Goal: Information Seeking & Learning: Learn about a topic

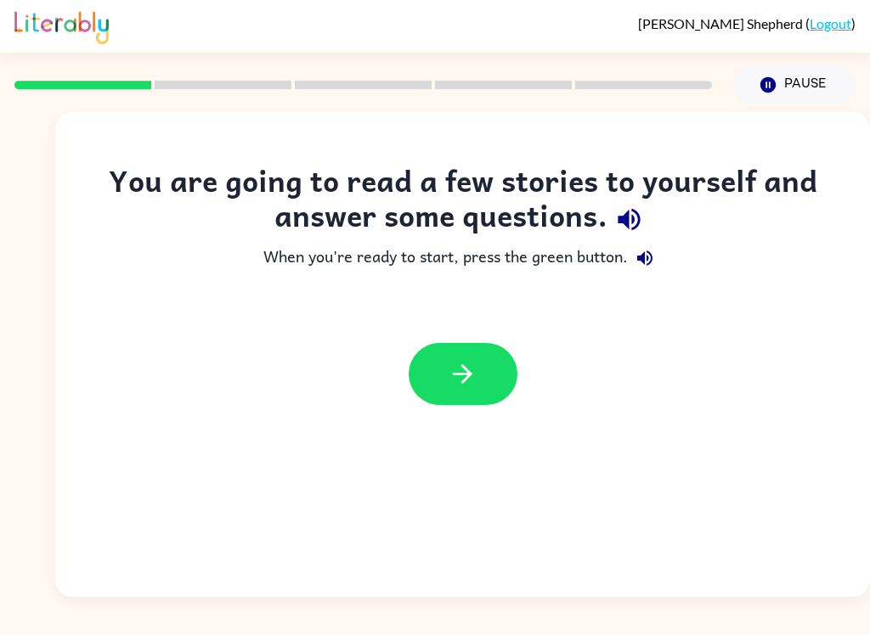
click at [468, 378] on icon "button" at bounding box center [463, 374] width 20 height 20
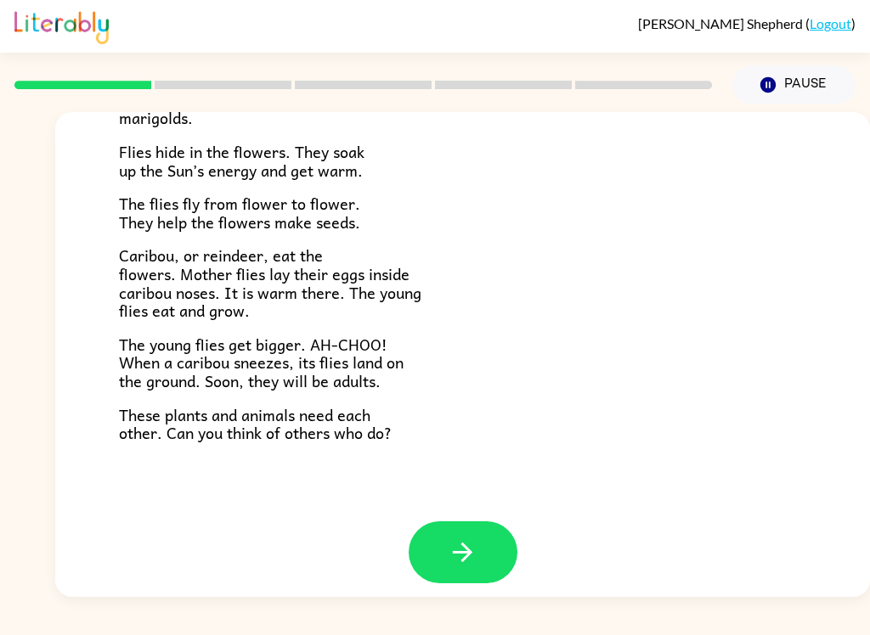
scroll to position [337, 0]
click at [472, 538] on icon "button" at bounding box center [463, 553] width 30 height 30
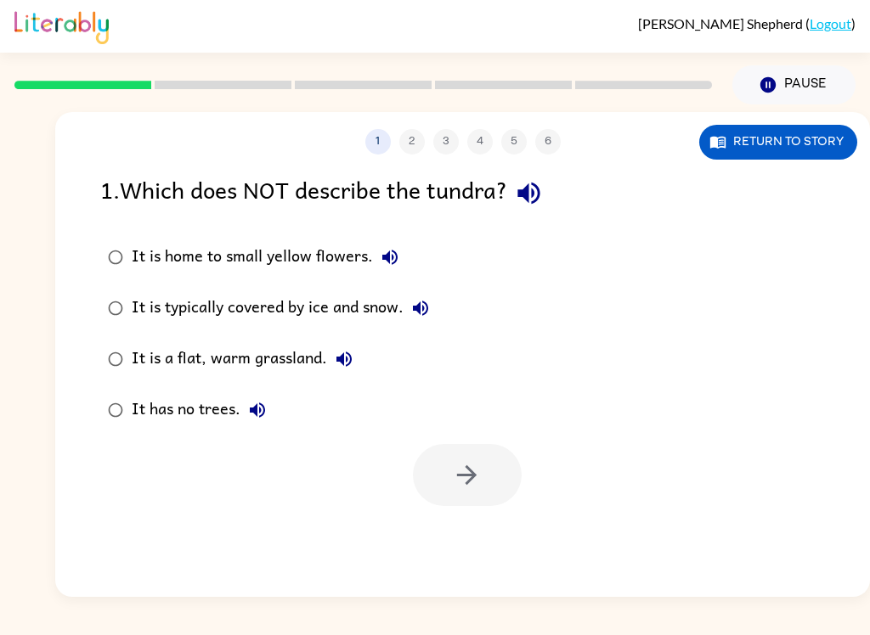
scroll to position [0, 0]
click at [471, 483] on div at bounding box center [467, 475] width 109 height 62
click at [798, 149] on button "Return to story" at bounding box center [778, 142] width 158 height 35
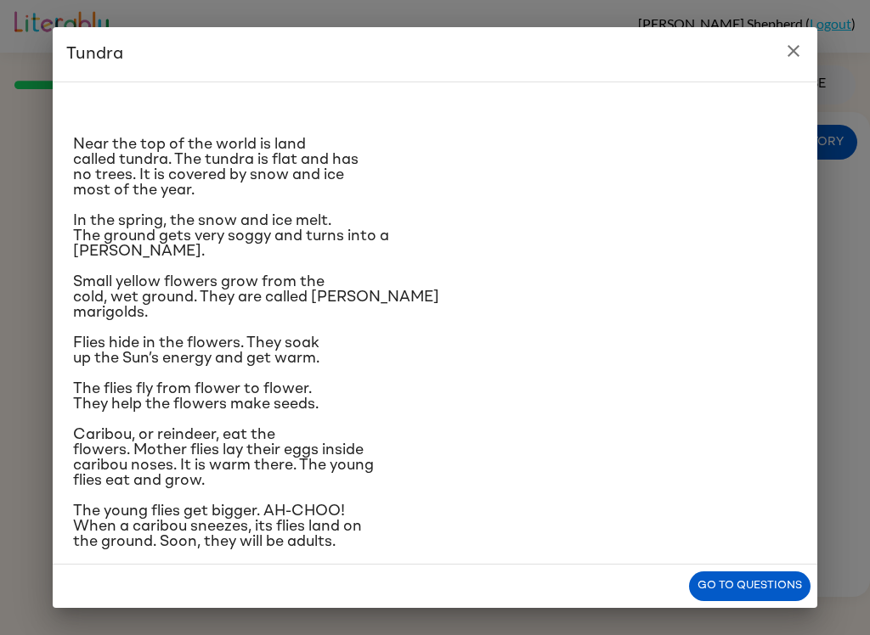
click at [759, 590] on button "Go to questions" at bounding box center [749, 587] width 121 height 30
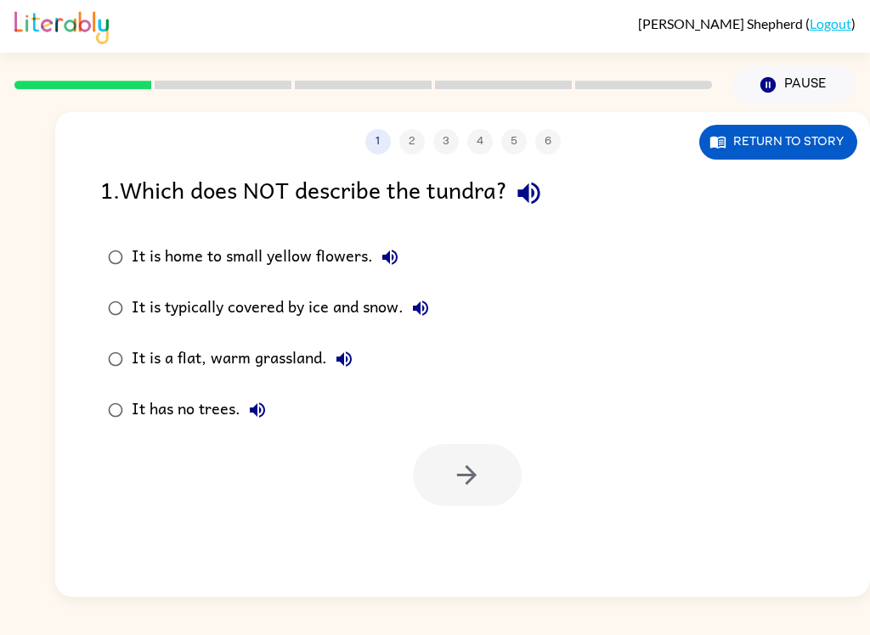
click at [806, 142] on button "Return to story" at bounding box center [778, 142] width 158 height 35
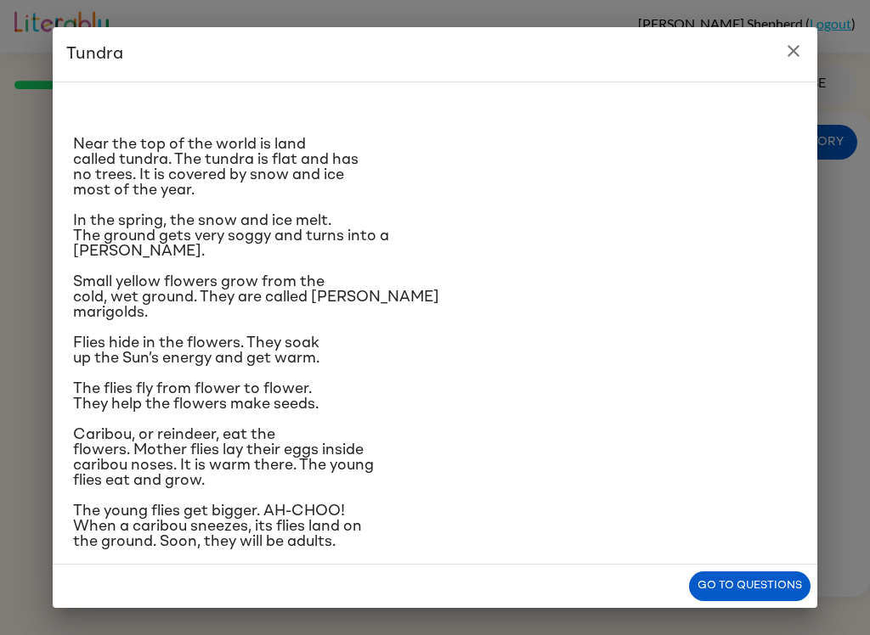
click at [193, 296] on div "Near the top of the world is land called tundra. The tundra is flat and has no …" at bounding box center [435, 345] width 724 height 499
click at [220, 318] on span "Small yellow flowers grow from the cold, wet ground. They are called [PERSON_NA…" at bounding box center [256, 297] width 366 height 46
click at [138, 371] on div "Near the top of the world is land called tundra. The tundra is flat and has no …" at bounding box center [435, 345] width 724 height 499
click at [77, 381] on div "Near the top of the world is land called tundra. The tundra is flat and has no …" at bounding box center [435, 345] width 724 height 499
click at [755, 614] on div "Tundra Near the top of the world is land called tundra. The tundra is flat and …" at bounding box center [435, 317] width 870 height 635
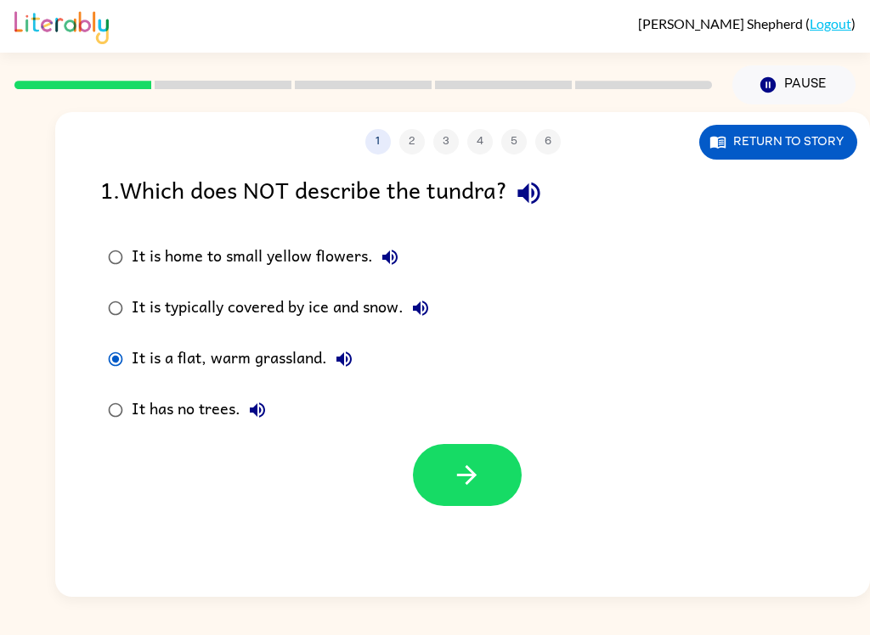
click at [418, 138] on div "1 2 3 4 5 6" at bounding box center [462, 141] width 814 height 25
click at [476, 505] on button "button" at bounding box center [467, 475] width 109 height 62
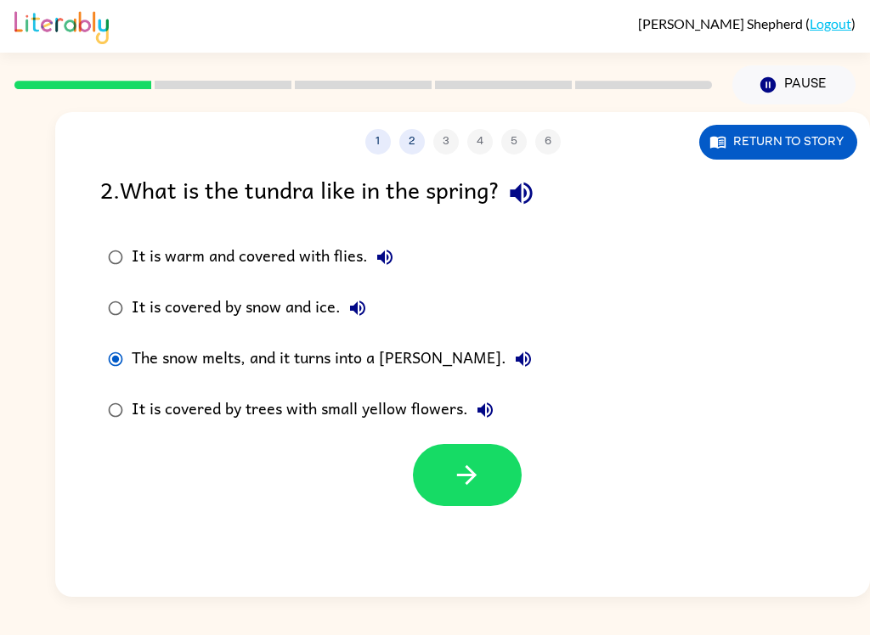
click at [483, 487] on button "button" at bounding box center [467, 475] width 109 height 62
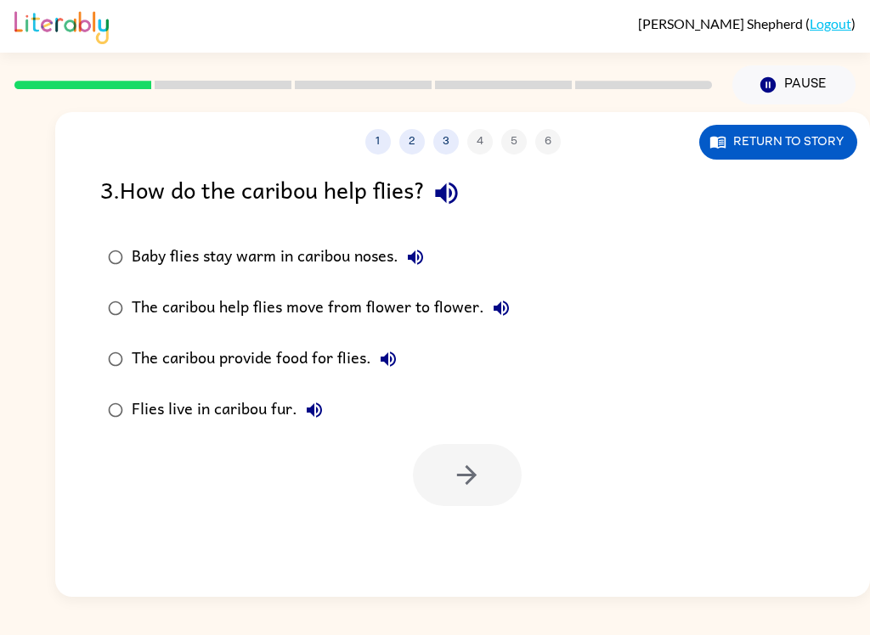
click at [417, 263] on icon "button" at bounding box center [415, 257] width 20 height 20
click at [502, 315] on icon "button" at bounding box center [500, 308] width 15 height 15
click at [381, 369] on icon "button" at bounding box center [388, 359] width 20 height 20
click at [319, 423] on button "Flies live in caribou fur." at bounding box center [314, 410] width 34 height 34
click at [816, 155] on button "Return to story" at bounding box center [778, 142] width 158 height 35
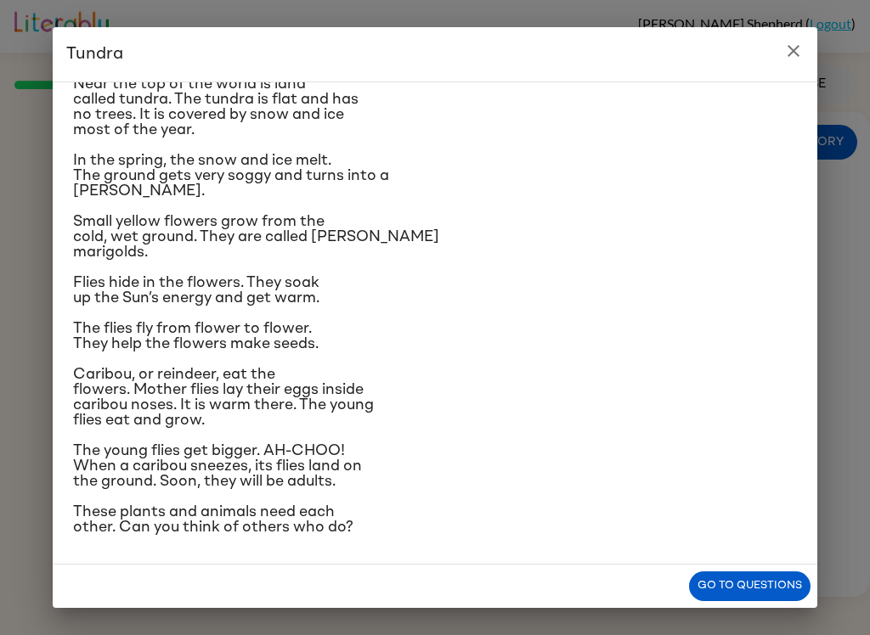
scroll to position [177, 0]
click at [759, 600] on button "Go to questions" at bounding box center [749, 587] width 121 height 30
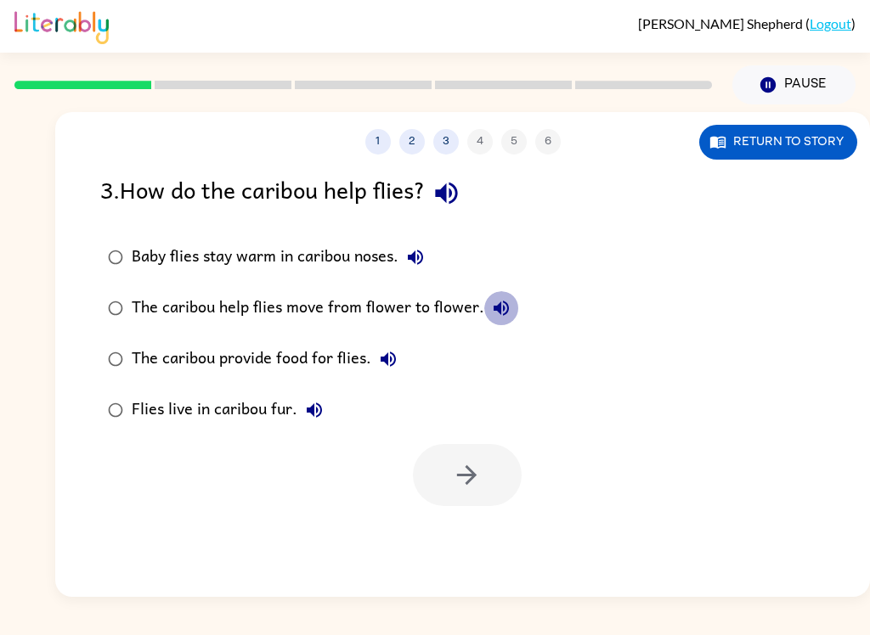
click at [497, 321] on button "The caribou help flies move from flower to flower." at bounding box center [501, 308] width 34 height 34
click at [498, 318] on icon "button" at bounding box center [501, 308] width 20 height 20
click at [394, 369] on icon "button" at bounding box center [388, 359] width 20 height 20
click at [382, 365] on icon "button" at bounding box center [388, 359] width 20 height 20
click at [323, 416] on icon "button" at bounding box center [314, 410] width 20 height 20
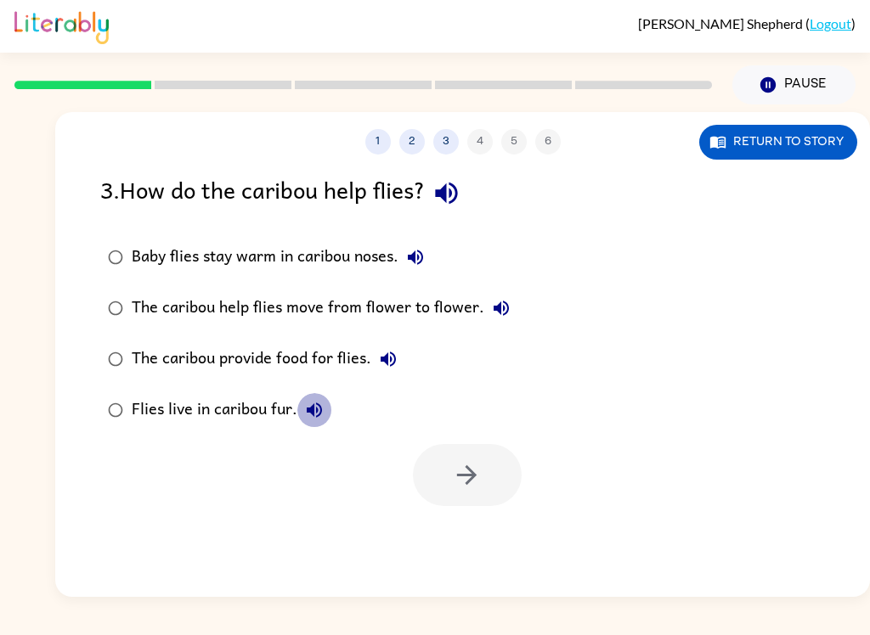
click at [315, 420] on icon "button" at bounding box center [314, 410] width 20 height 20
click at [787, 147] on button "Return to story" at bounding box center [778, 142] width 158 height 35
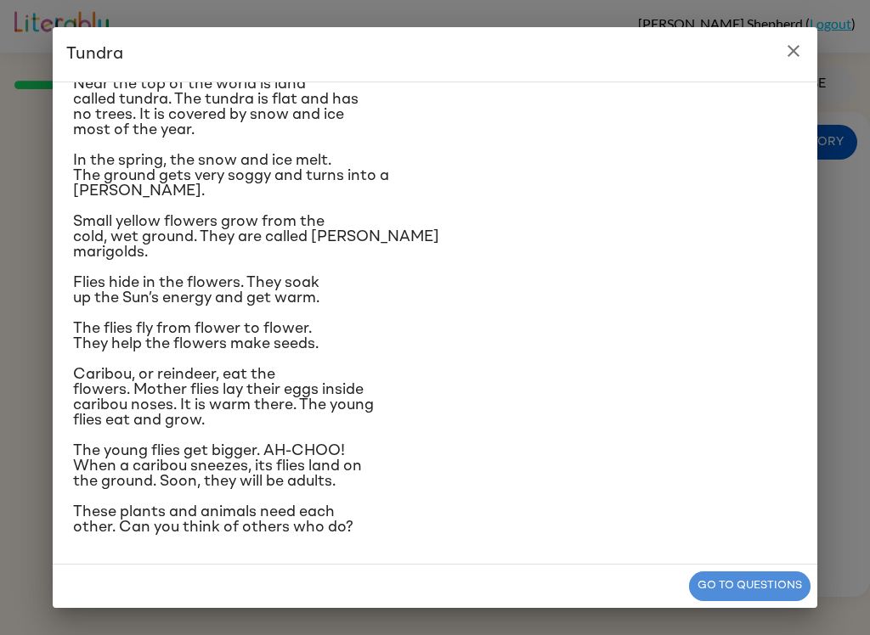
click at [775, 590] on button "Go to questions" at bounding box center [749, 587] width 121 height 30
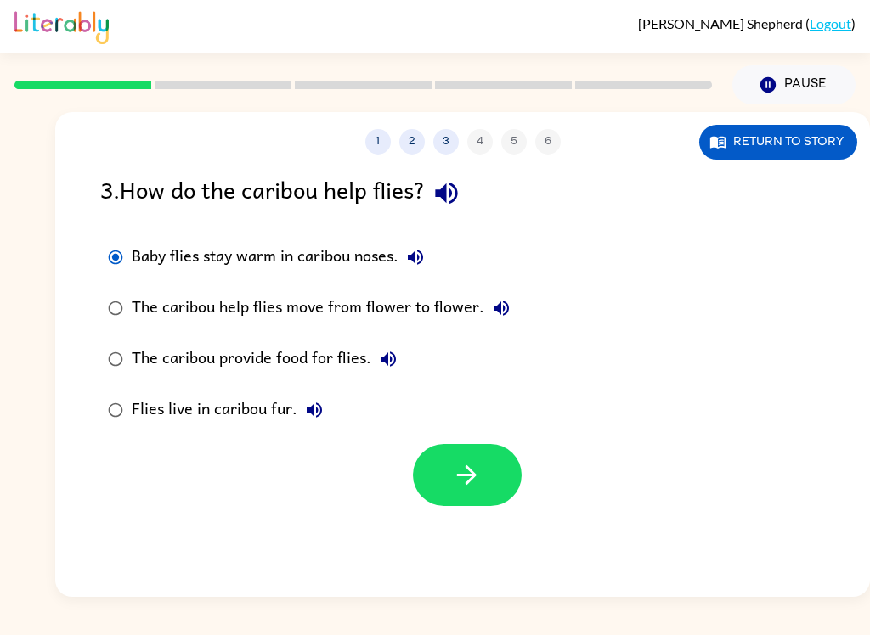
click at [470, 477] on icon "button" at bounding box center [467, 475] width 30 height 30
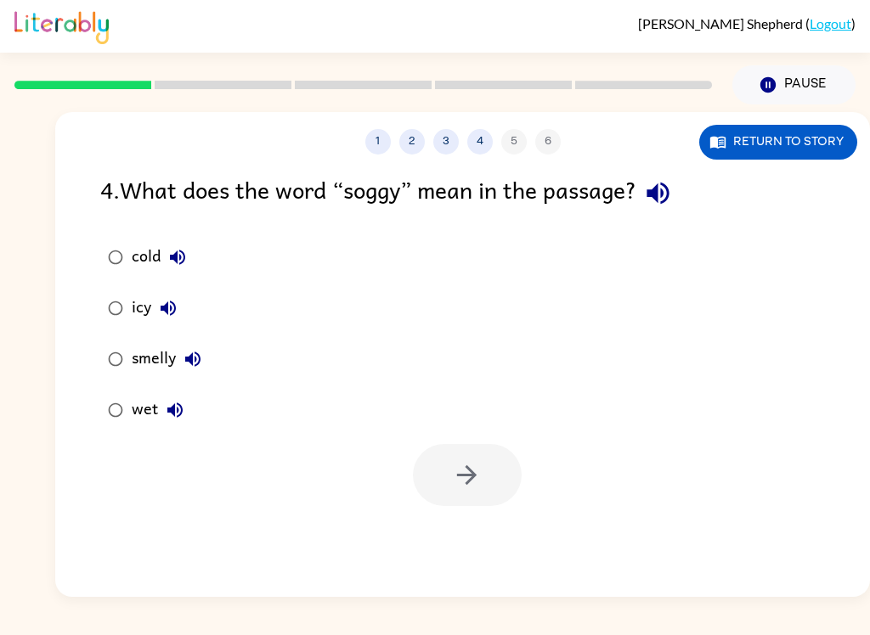
click at [673, 183] on icon "button" at bounding box center [658, 193] width 30 height 30
click at [679, 181] on button "button" at bounding box center [657, 193] width 43 height 43
click at [673, 198] on icon "button" at bounding box center [658, 193] width 30 height 30
click at [796, 138] on button "Return to story" at bounding box center [778, 142] width 158 height 35
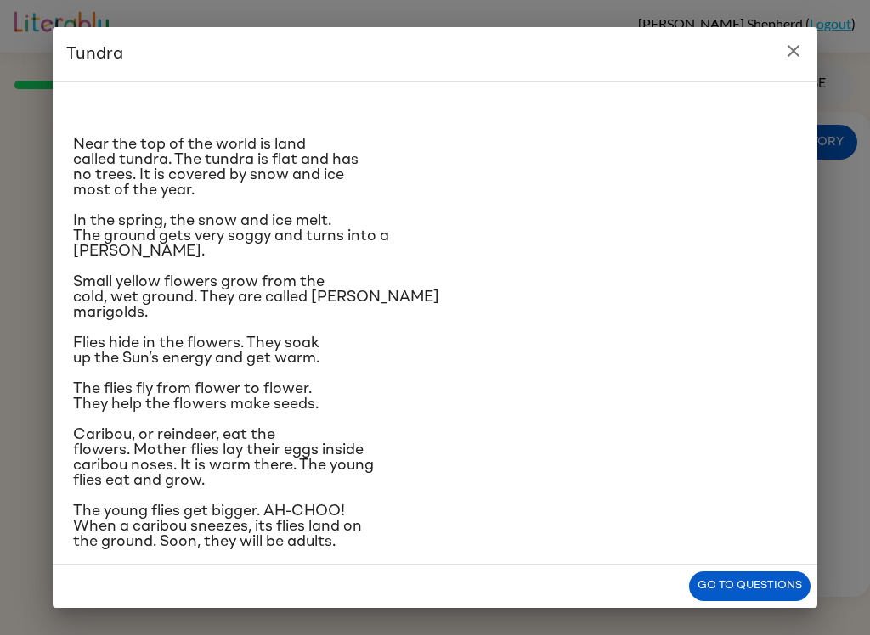
scroll to position [0, 0]
click at [763, 577] on button "Go to questions" at bounding box center [749, 587] width 121 height 30
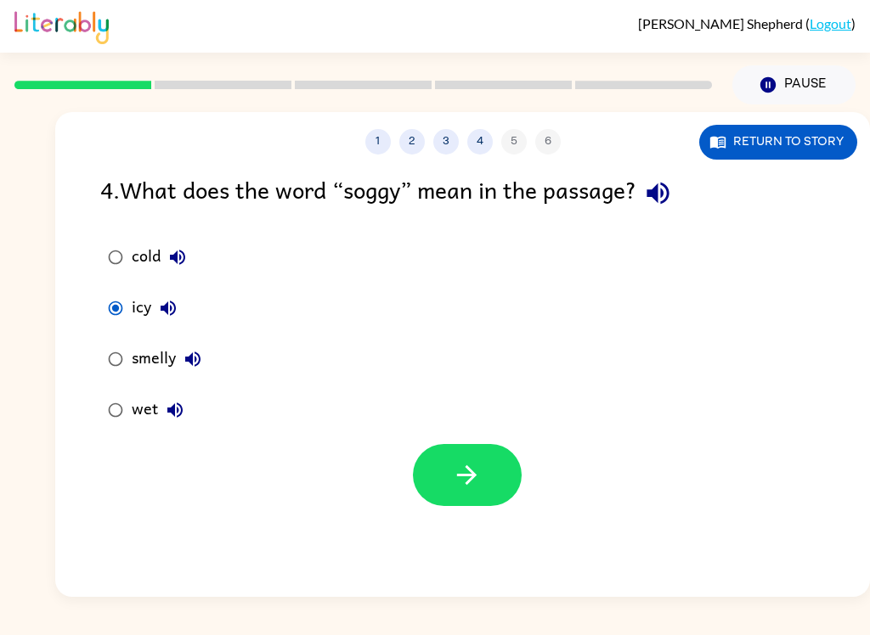
click at [487, 477] on button "button" at bounding box center [467, 475] width 109 height 62
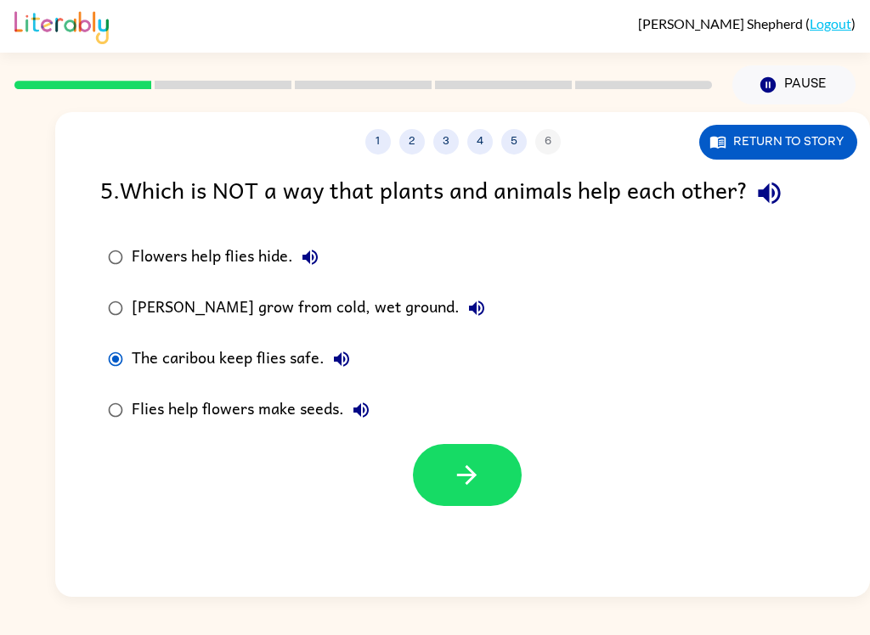
click at [457, 470] on icon "button" at bounding box center [467, 475] width 30 height 30
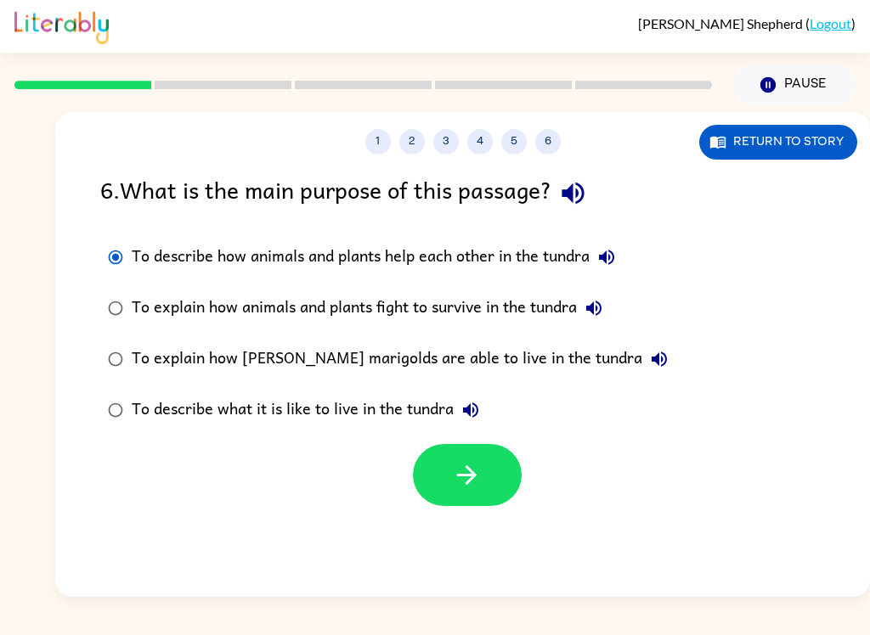
click at [487, 471] on button "button" at bounding box center [467, 475] width 109 height 62
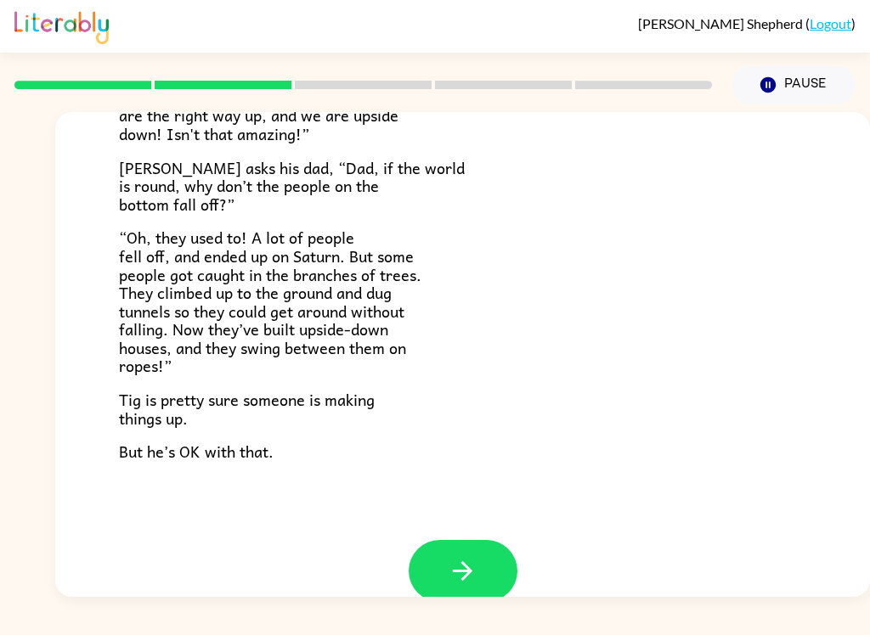
scroll to position [461, 0]
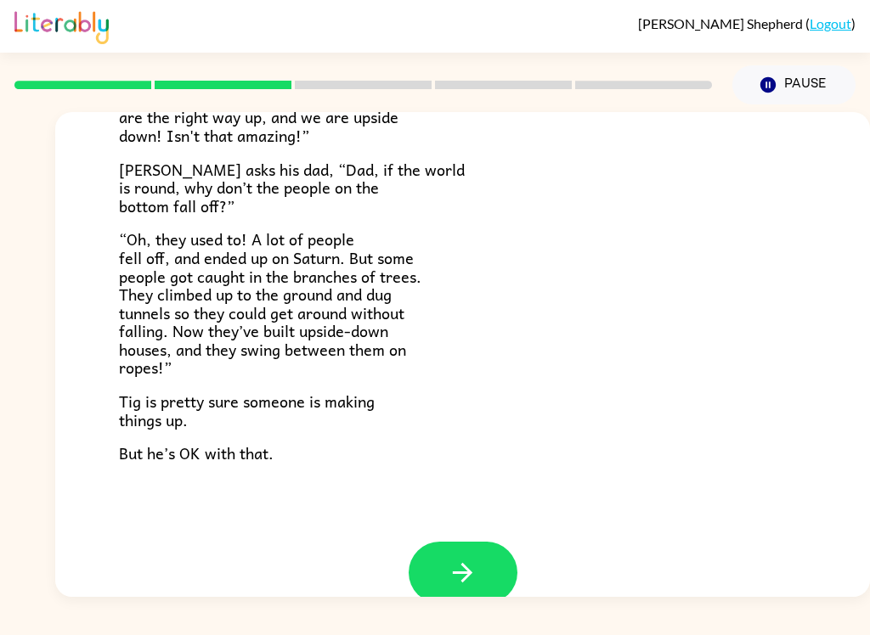
click at [465, 565] on icon "button" at bounding box center [463, 573] width 20 height 20
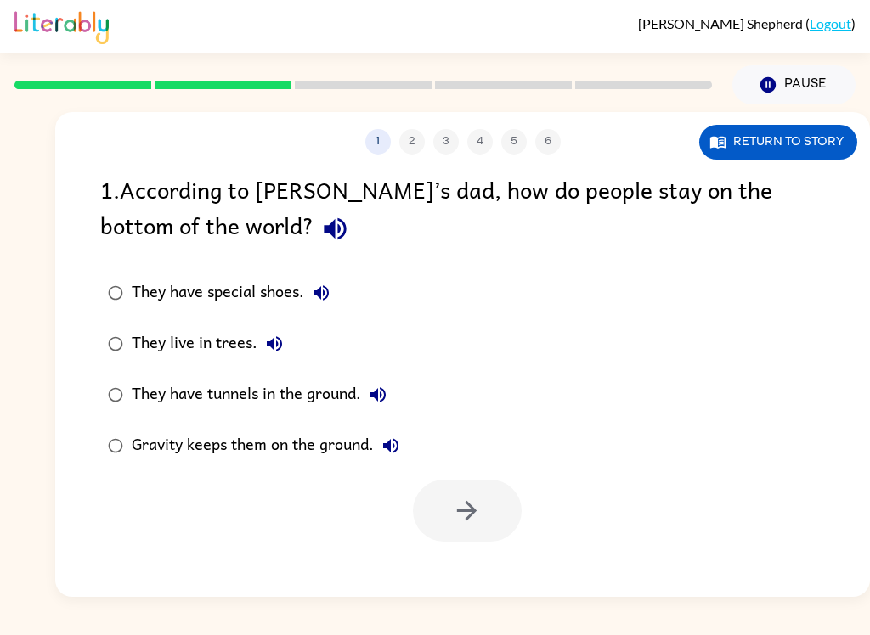
scroll to position [0, 0]
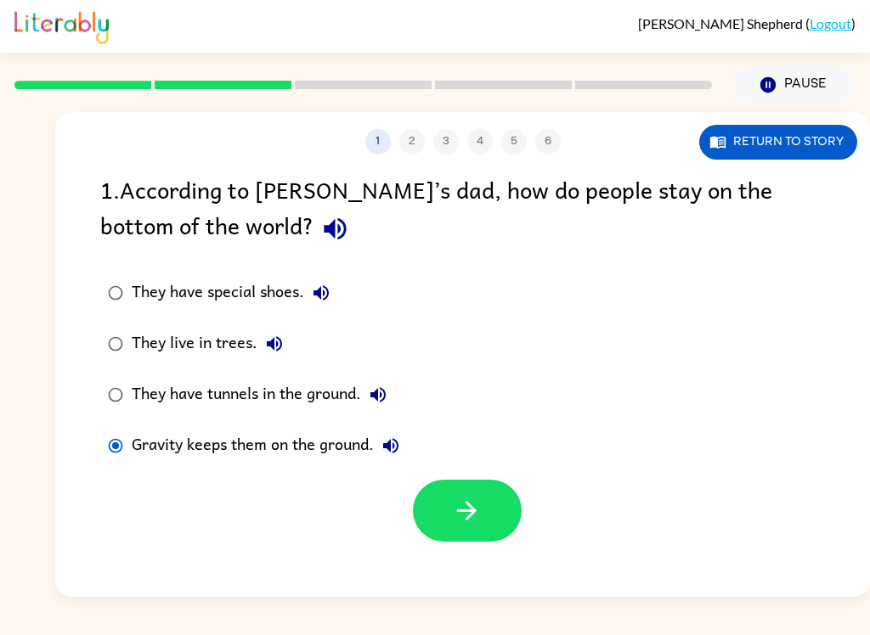
click at [477, 519] on icon "button" at bounding box center [467, 511] width 30 height 30
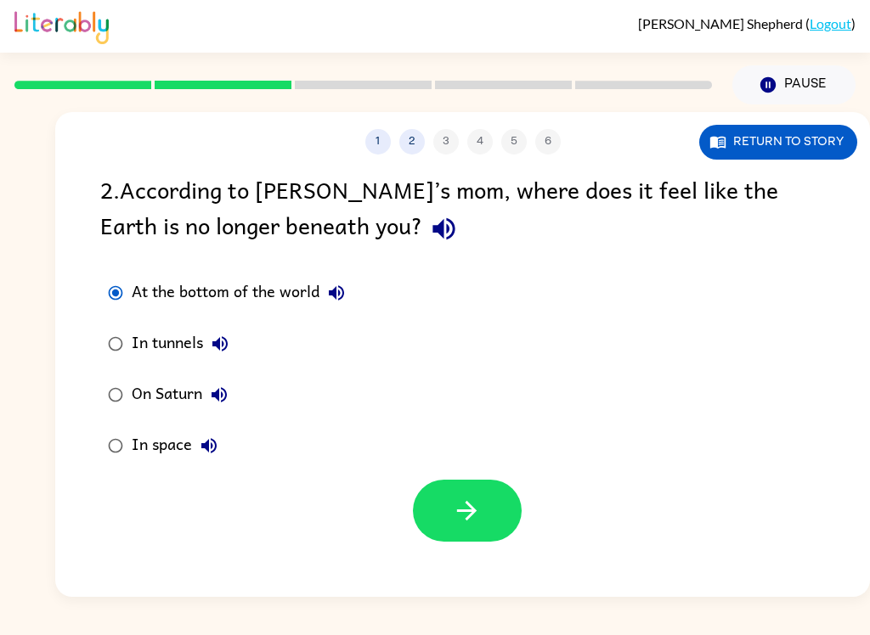
click at [485, 535] on button "button" at bounding box center [467, 511] width 109 height 62
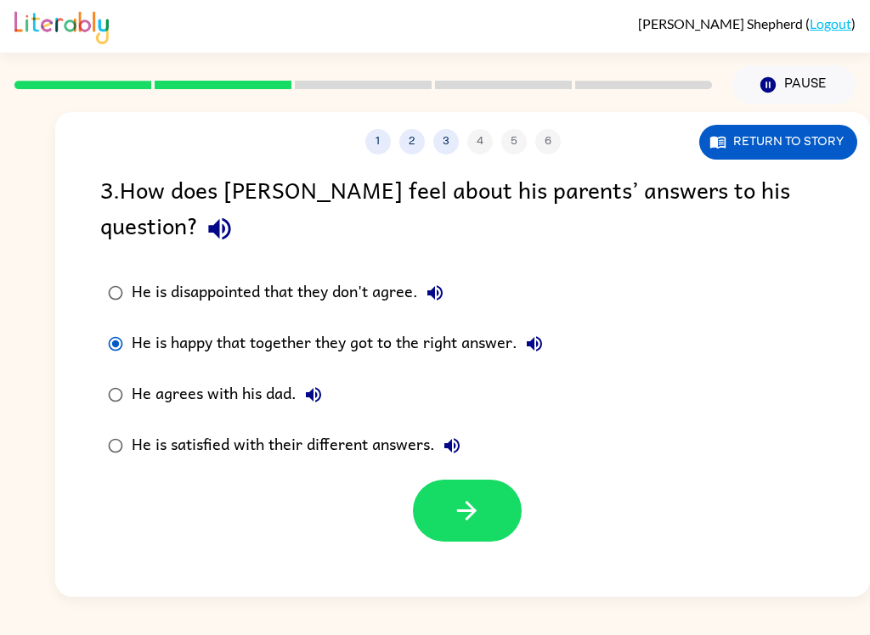
click at [459, 496] on icon "button" at bounding box center [467, 511] width 30 height 30
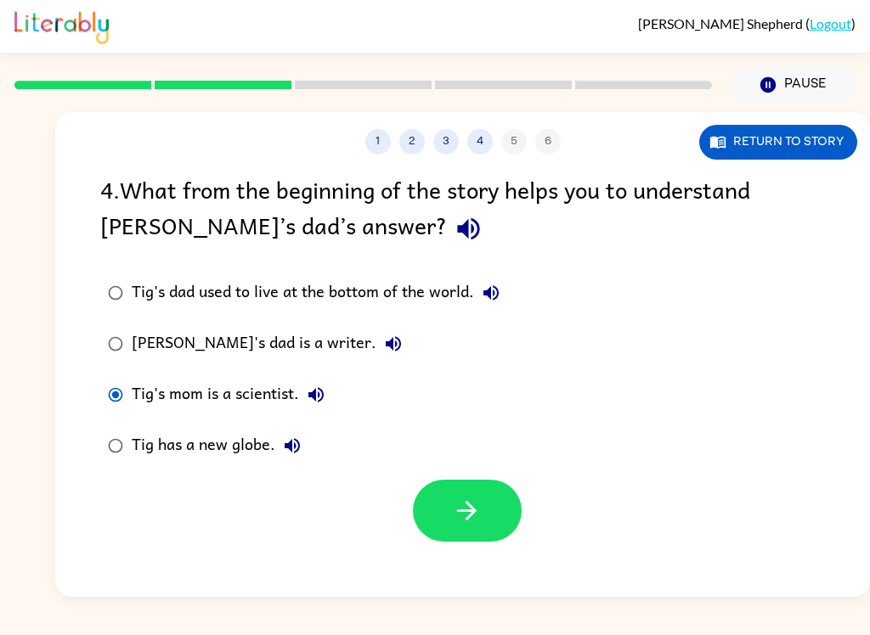
click at [468, 516] on icon "button" at bounding box center [467, 511] width 30 height 30
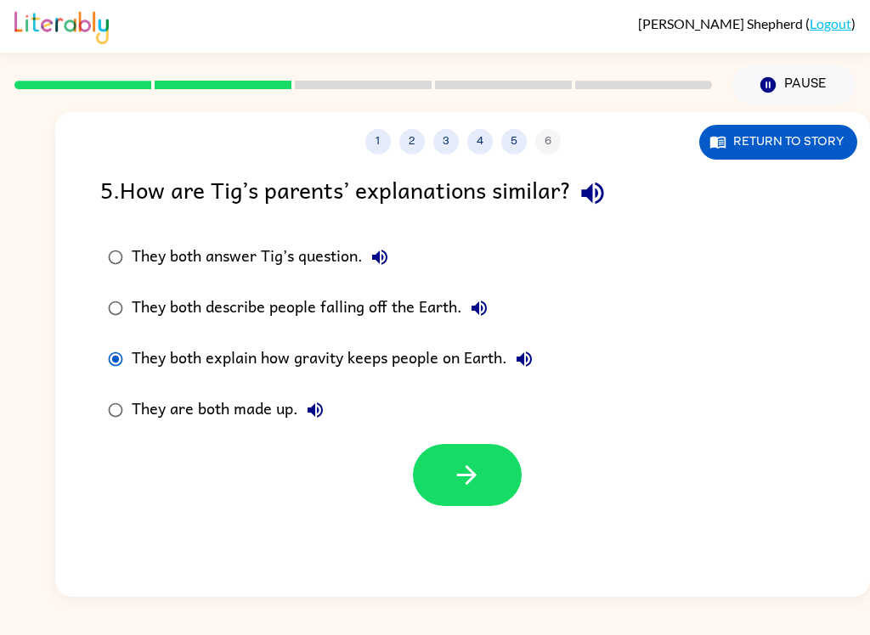
click at [448, 481] on button "button" at bounding box center [467, 475] width 109 height 62
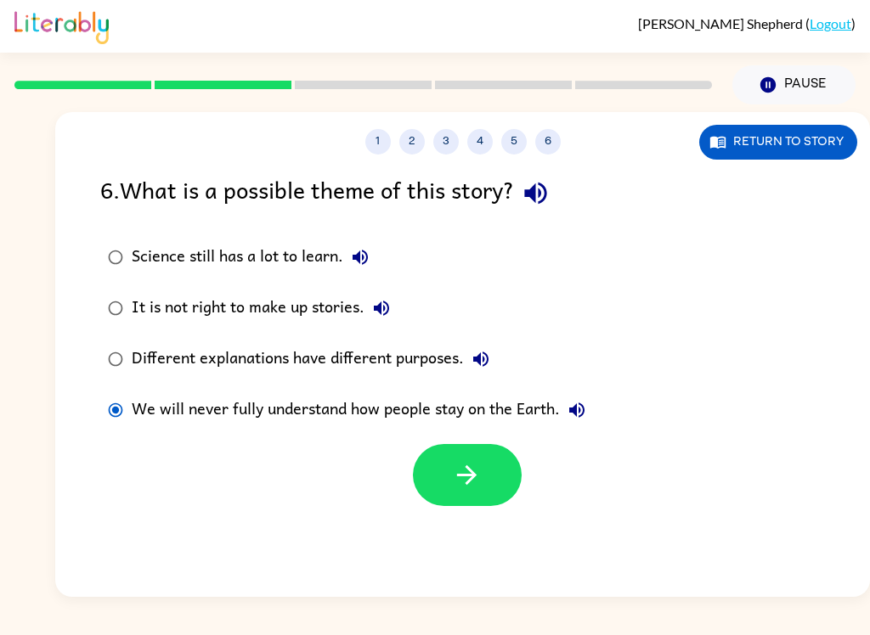
click at [459, 470] on icon "button" at bounding box center [467, 475] width 30 height 30
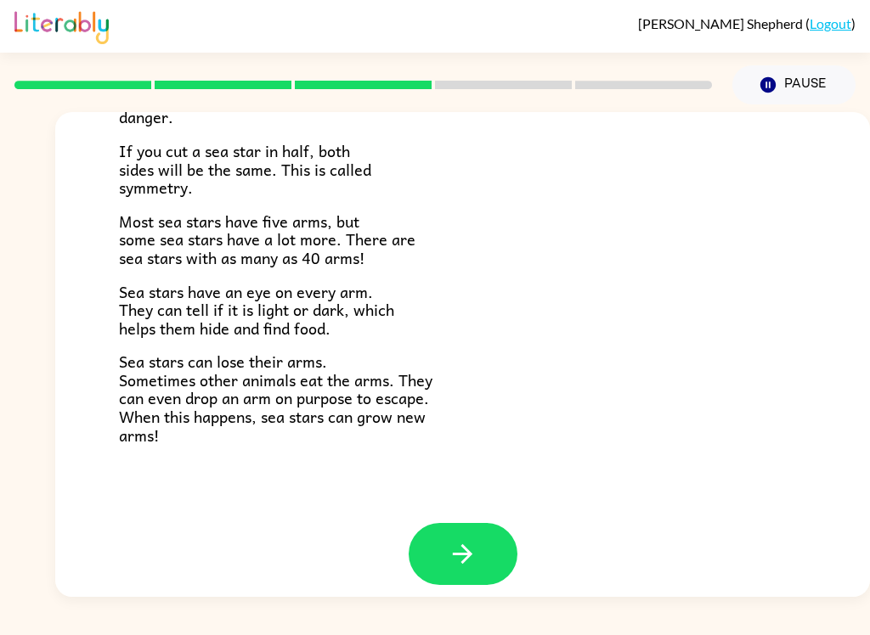
scroll to position [475, 0]
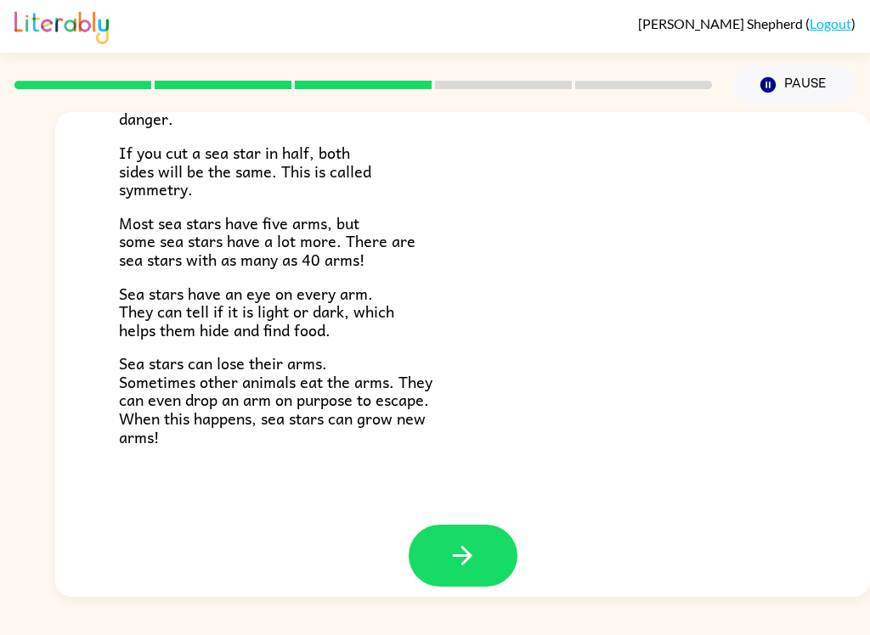
click at [472, 541] on icon "button" at bounding box center [463, 556] width 30 height 30
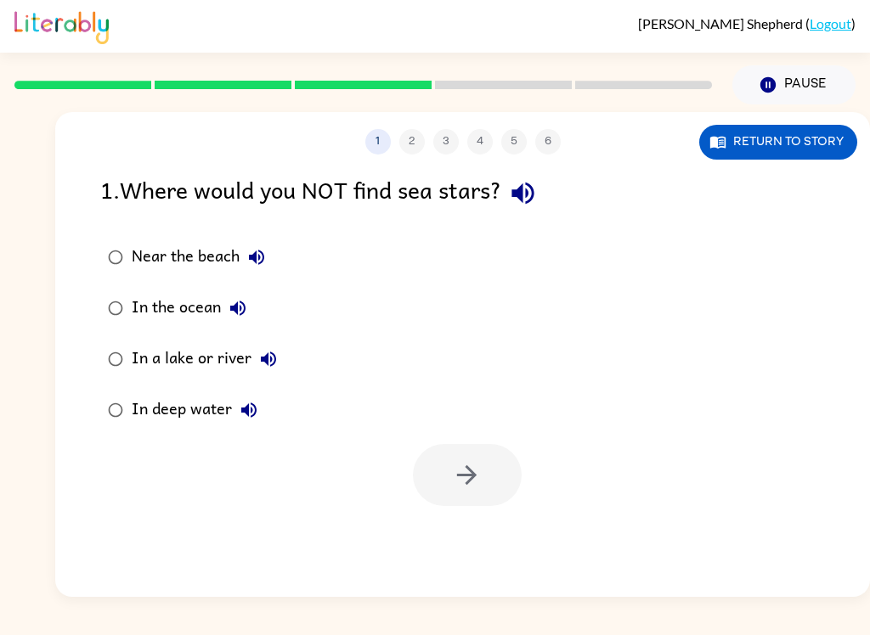
scroll to position [0, 0]
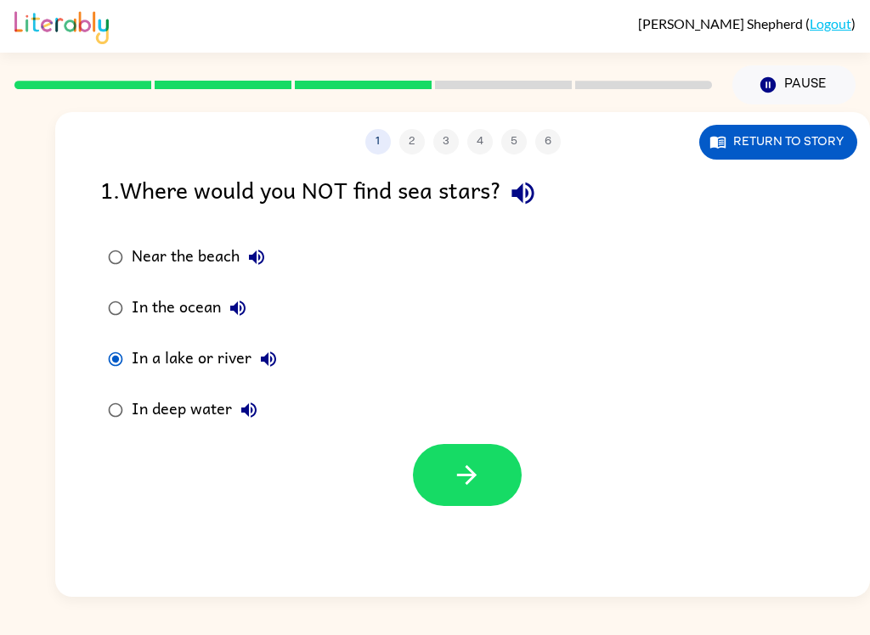
click at [476, 482] on icon "button" at bounding box center [467, 475] width 30 height 30
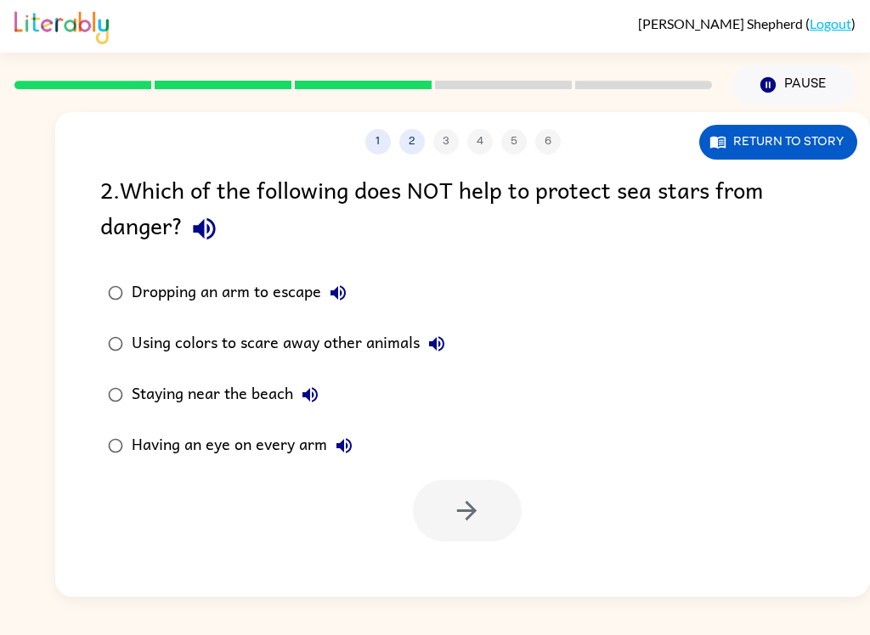
click at [487, 529] on div at bounding box center [467, 511] width 109 height 62
click at [820, 142] on button "Return to story" at bounding box center [778, 142] width 158 height 35
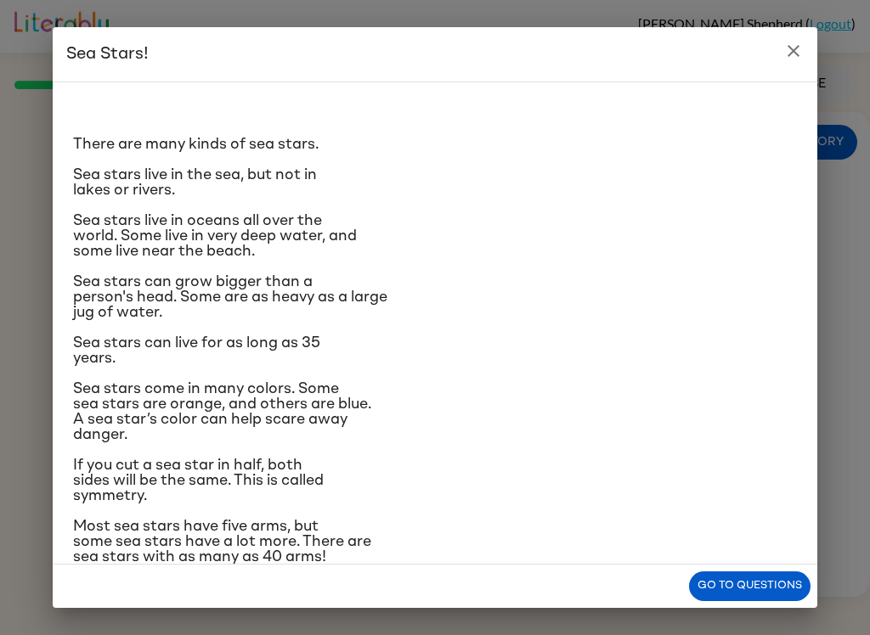
click at [784, 594] on button "Go to questions" at bounding box center [749, 587] width 121 height 30
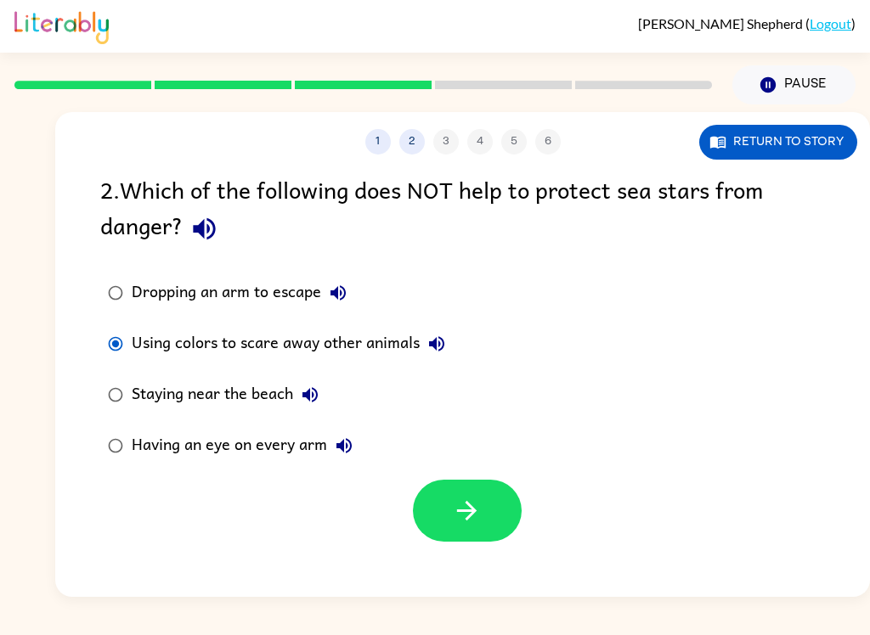
click at [465, 515] on icon "button" at bounding box center [467, 511] width 30 height 30
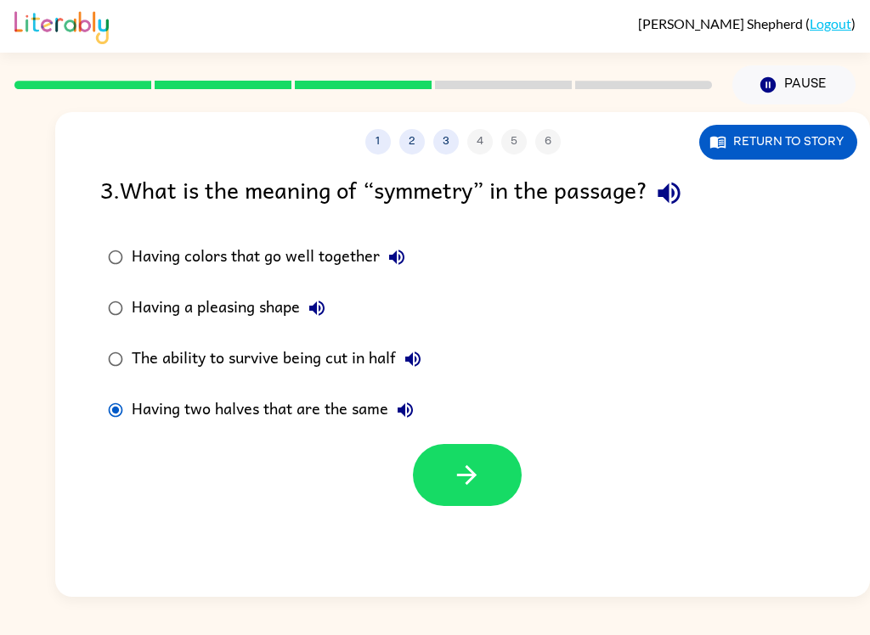
click at [471, 482] on icon "button" at bounding box center [467, 475] width 20 height 20
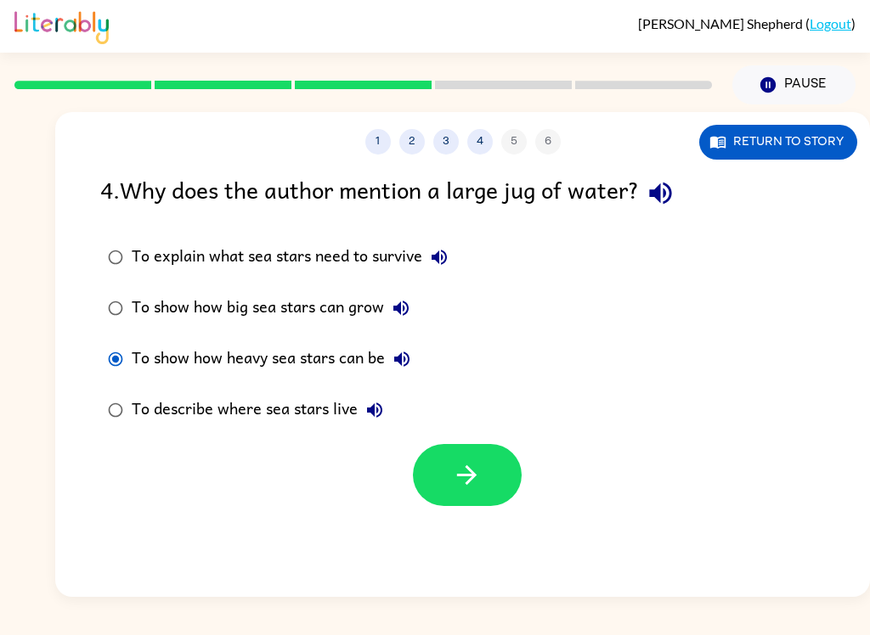
click at [473, 487] on icon "button" at bounding box center [467, 475] width 30 height 30
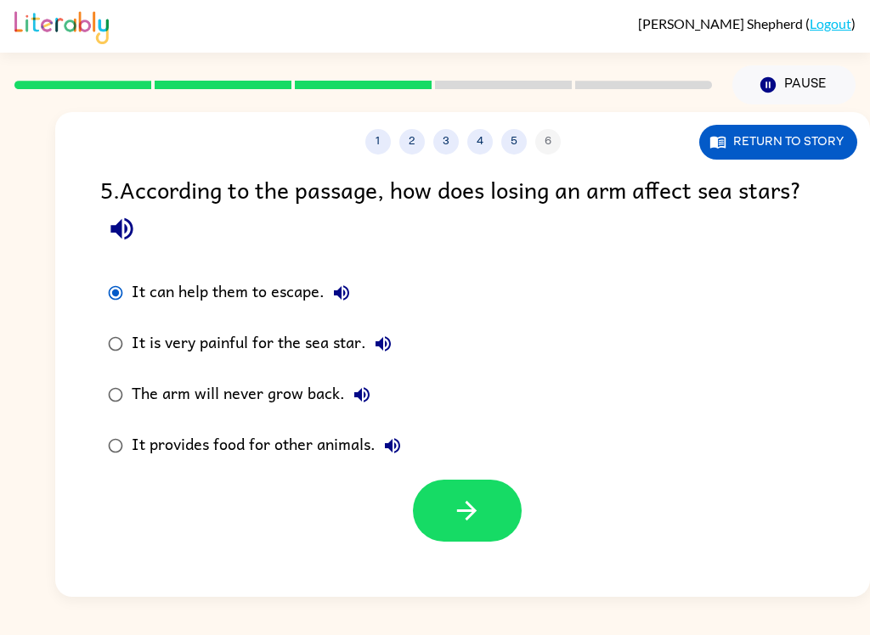
click at [463, 538] on button "button" at bounding box center [467, 511] width 109 height 62
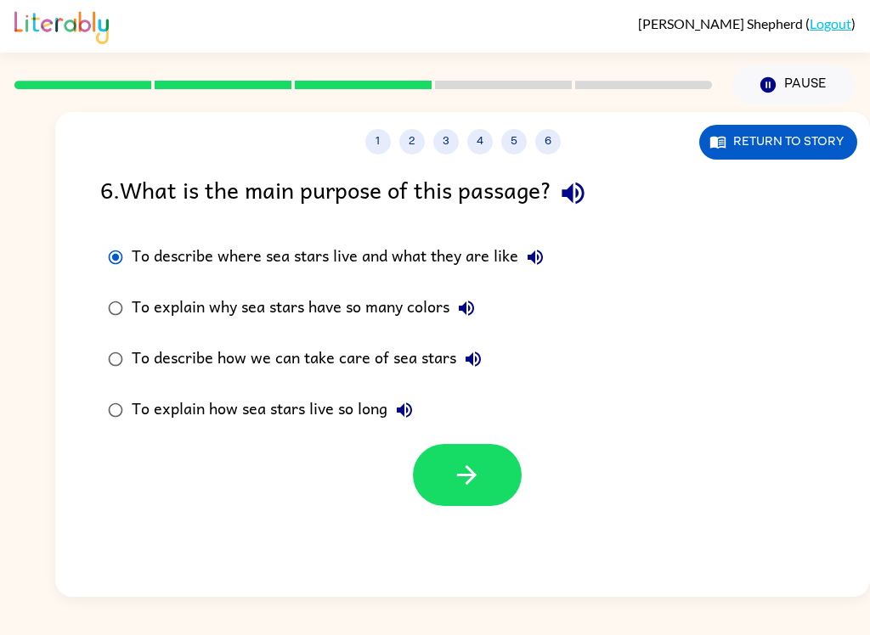
click at [471, 472] on icon "button" at bounding box center [467, 475] width 20 height 20
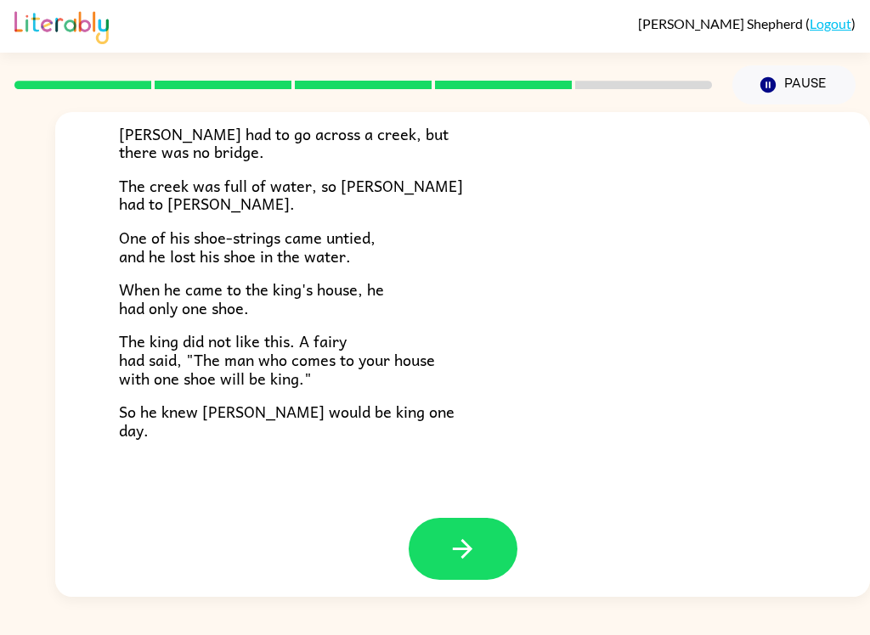
scroll to position [281, 0]
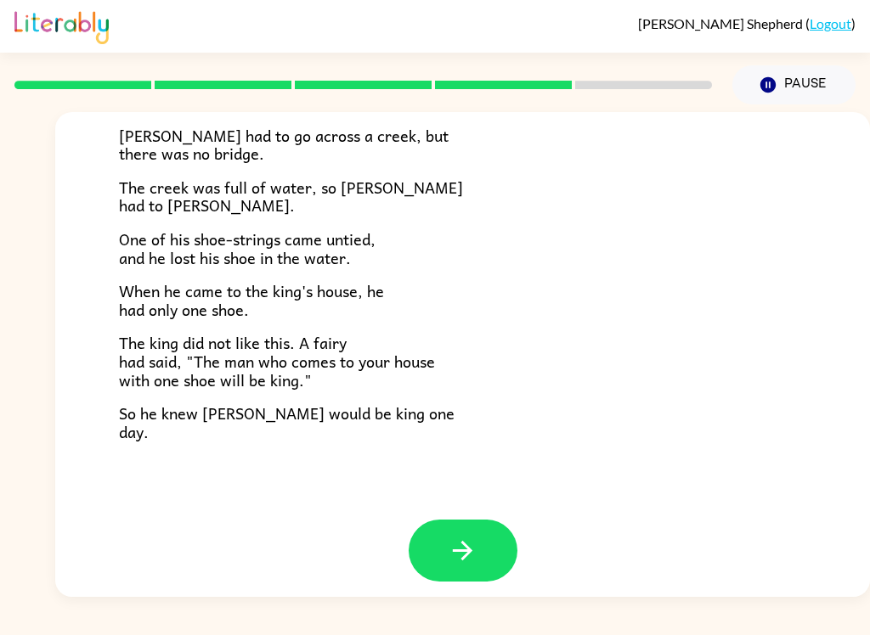
click at [466, 536] on icon "button" at bounding box center [463, 551] width 30 height 30
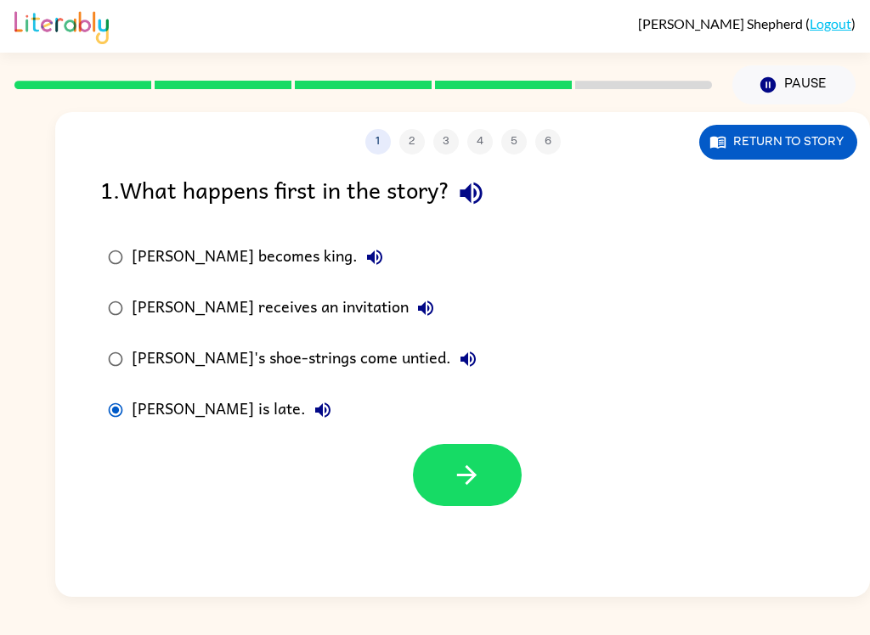
click at [465, 479] on icon "button" at bounding box center [467, 475] width 30 height 30
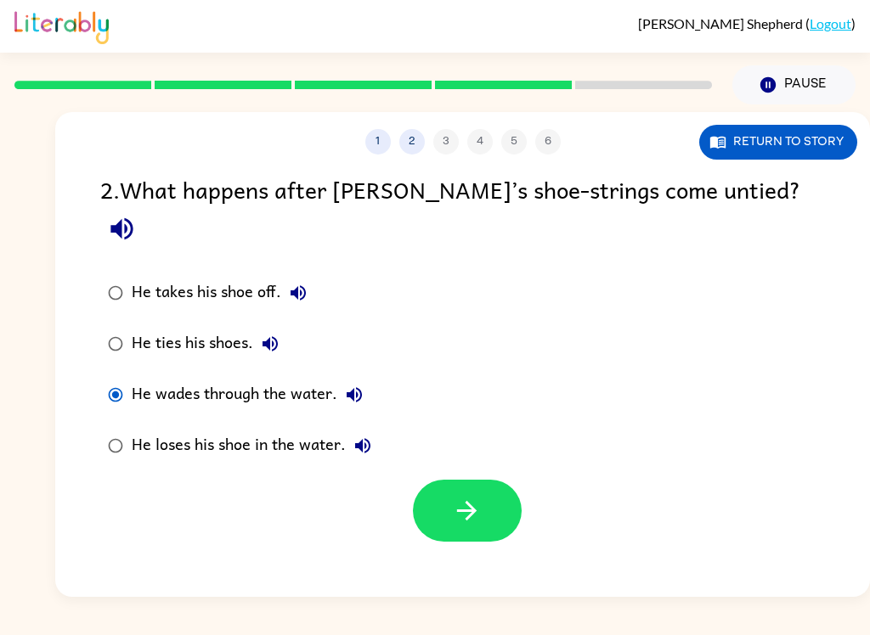
click at [456, 496] on icon "button" at bounding box center [467, 511] width 30 height 30
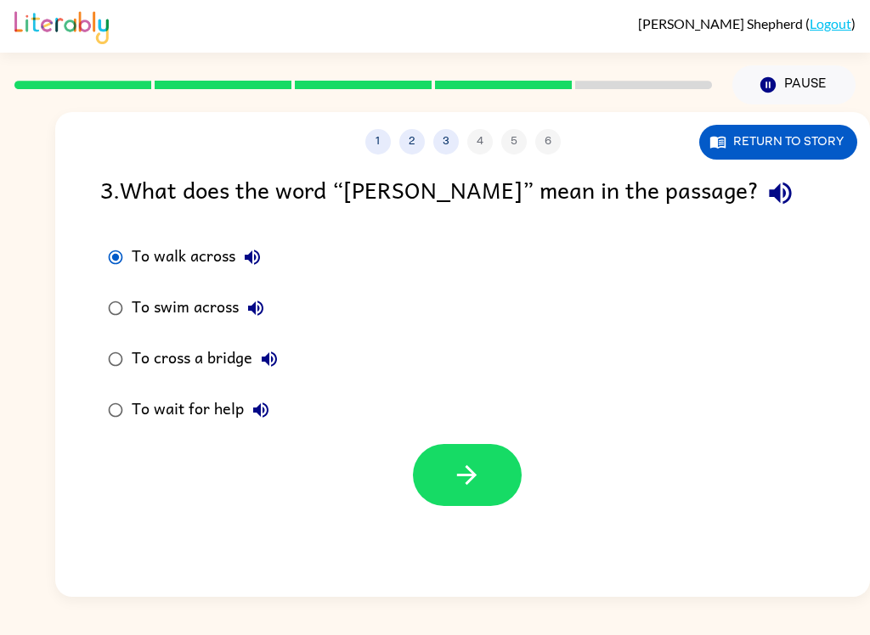
click at [494, 484] on button "button" at bounding box center [467, 475] width 109 height 62
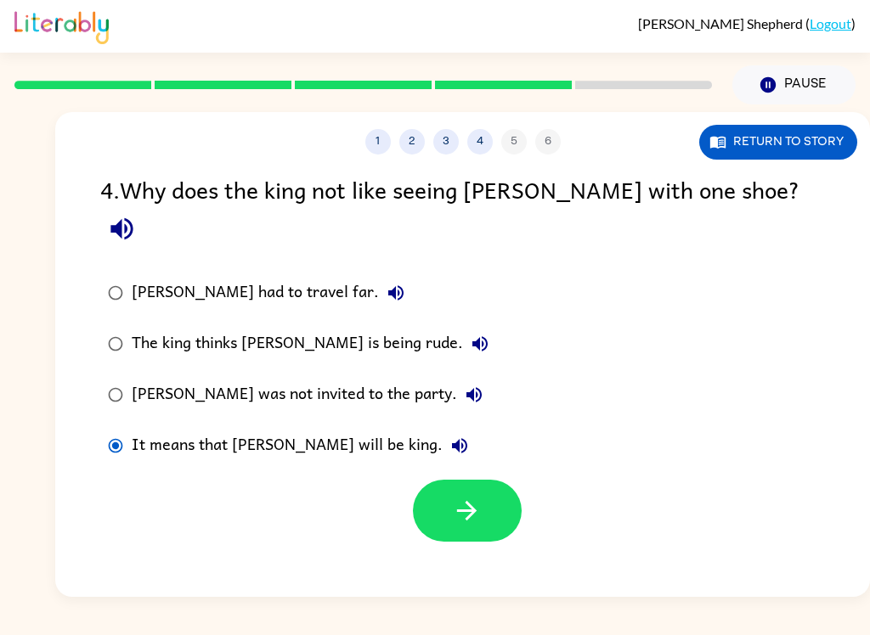
click at [437, 482] on button "button" at bounding box center [467, 511] width 109 height 62
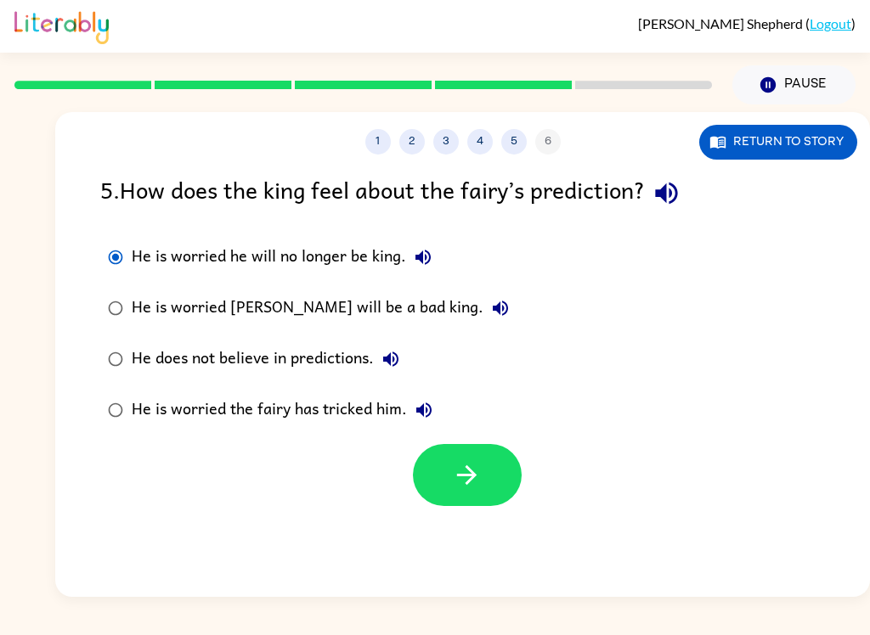
click at [466, 476] on icon "button" at bounding box center [467, 475] width 20 height 20
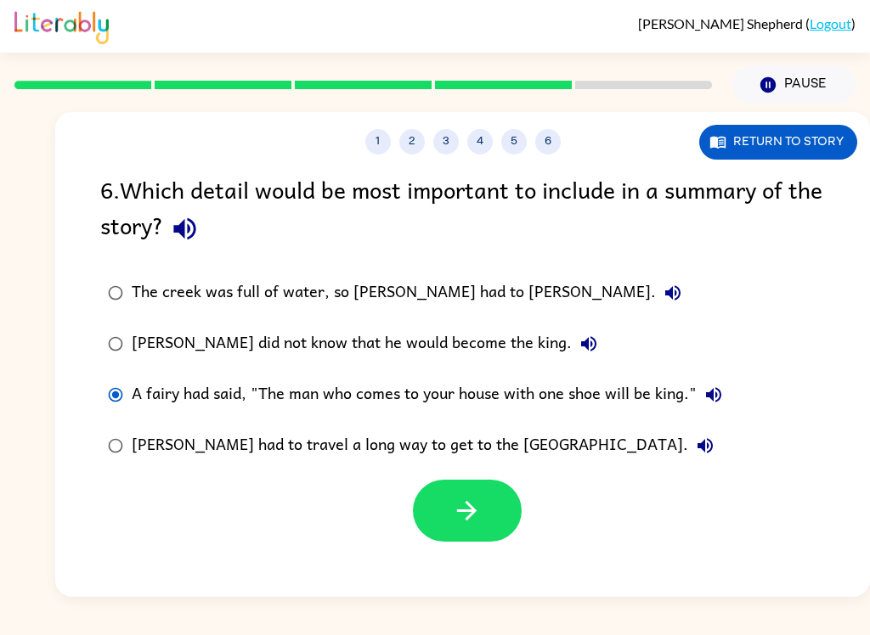
click at [475, 504] on icon "button" at bounding box center [467, 511] width 30 height 30
